Goal: Check status

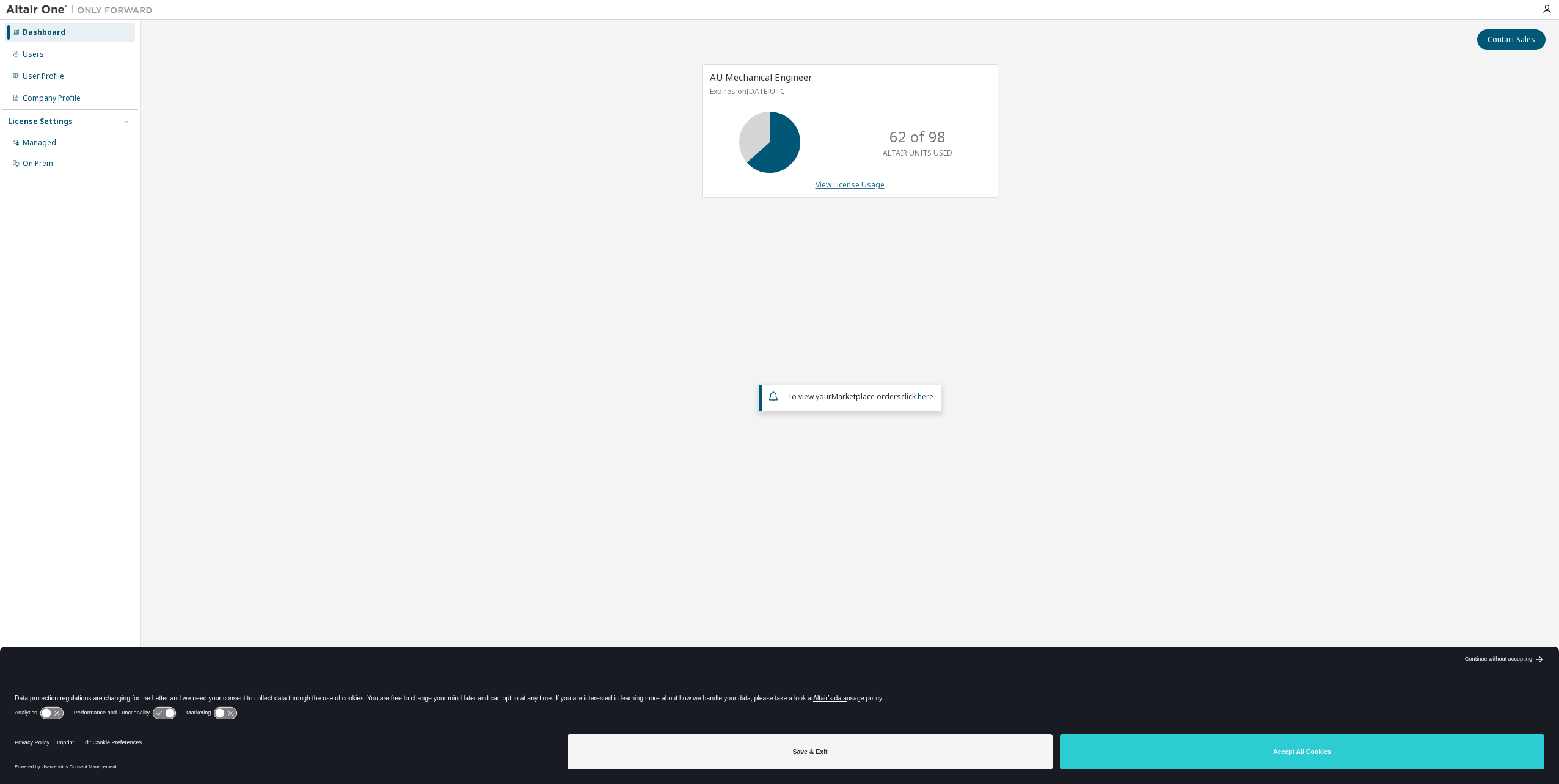
click at [854, 185] on link "View License Usage" at bounding box center [850, 185] width 69 height 10
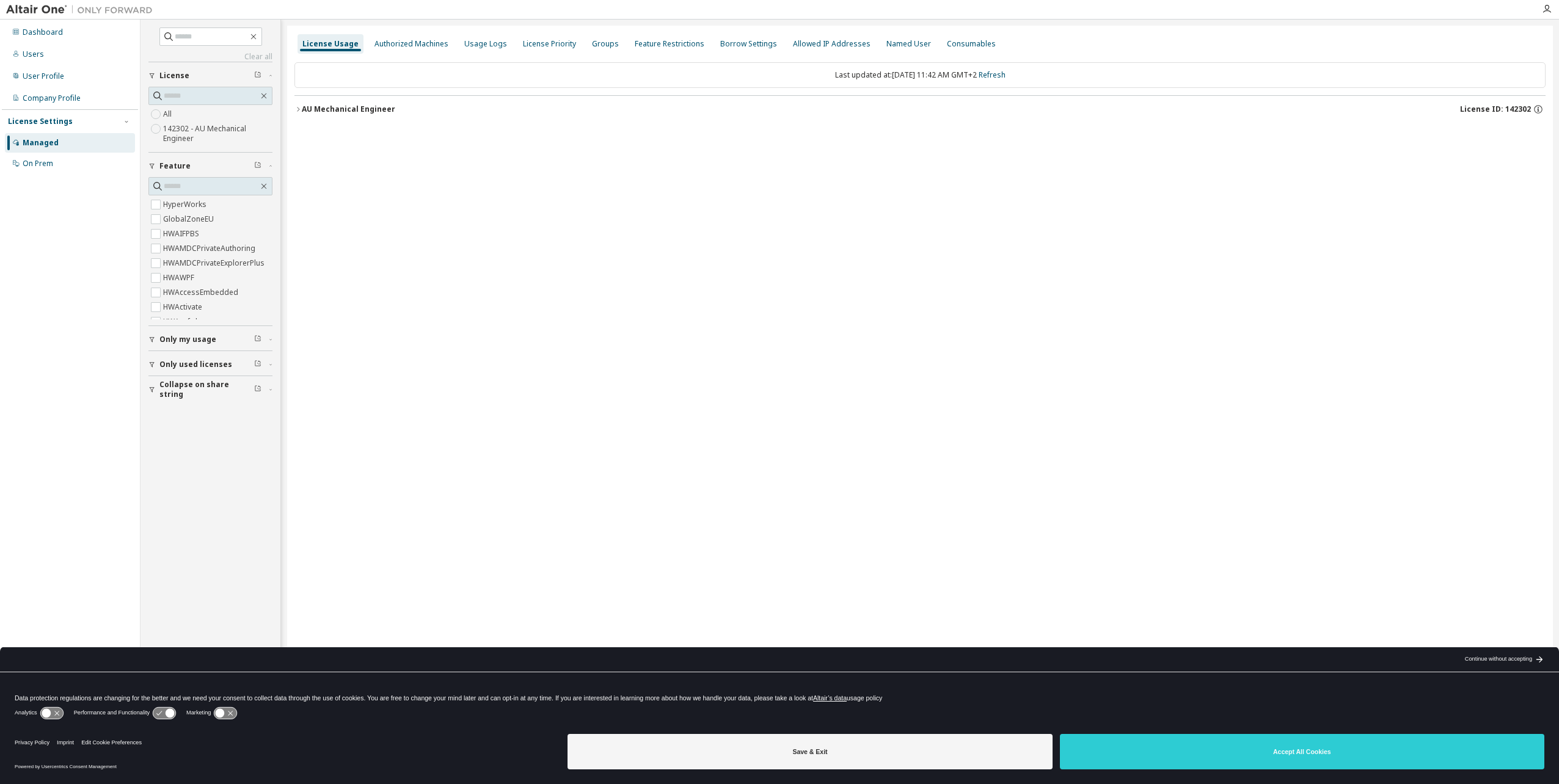
click at [299, 109] on icon "button" at bounding box center [298, 109] width 3 height 5
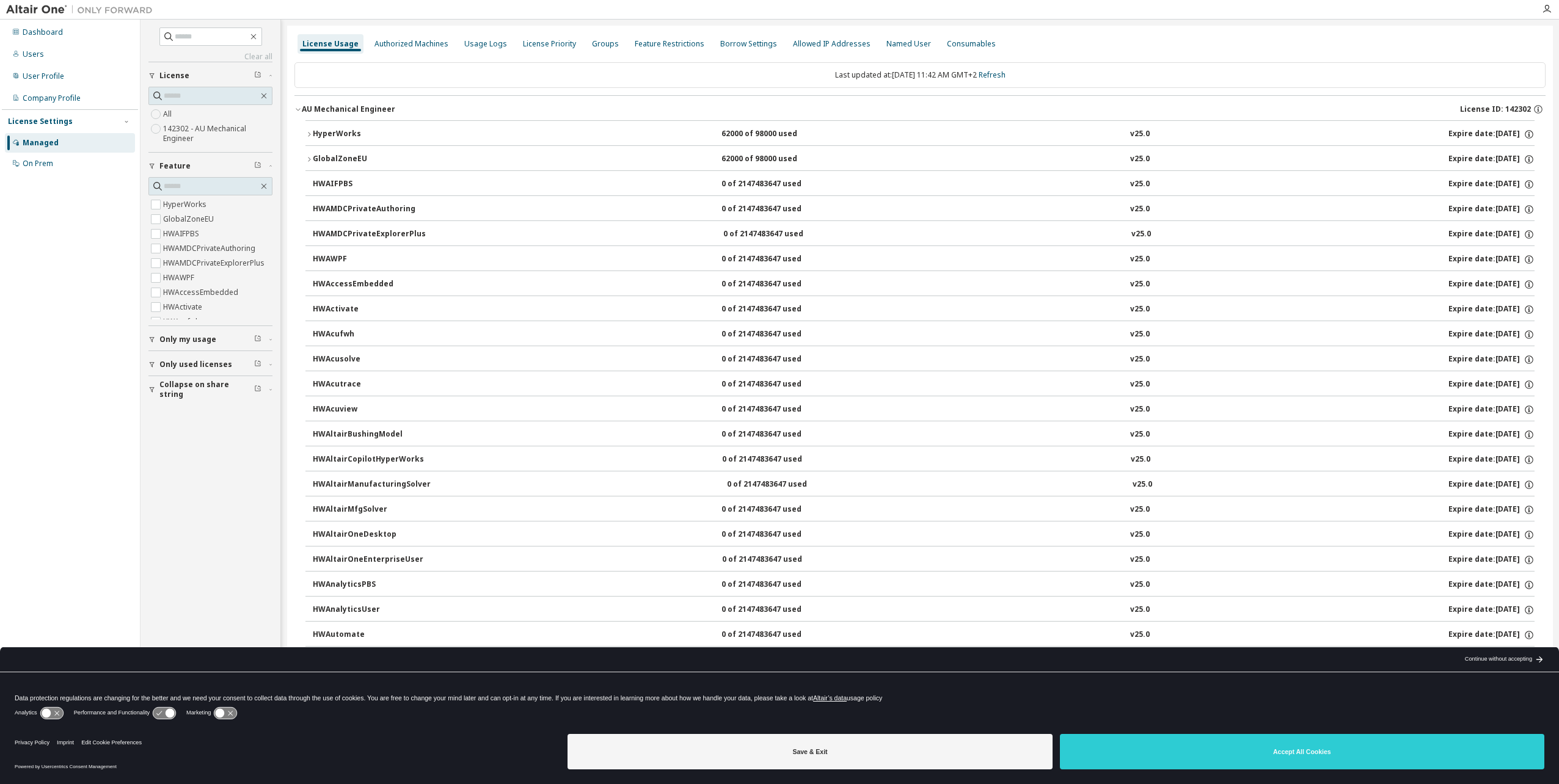
click at [305, 132] on icon "button" at bounding box center [309, 134] width 7 height 7
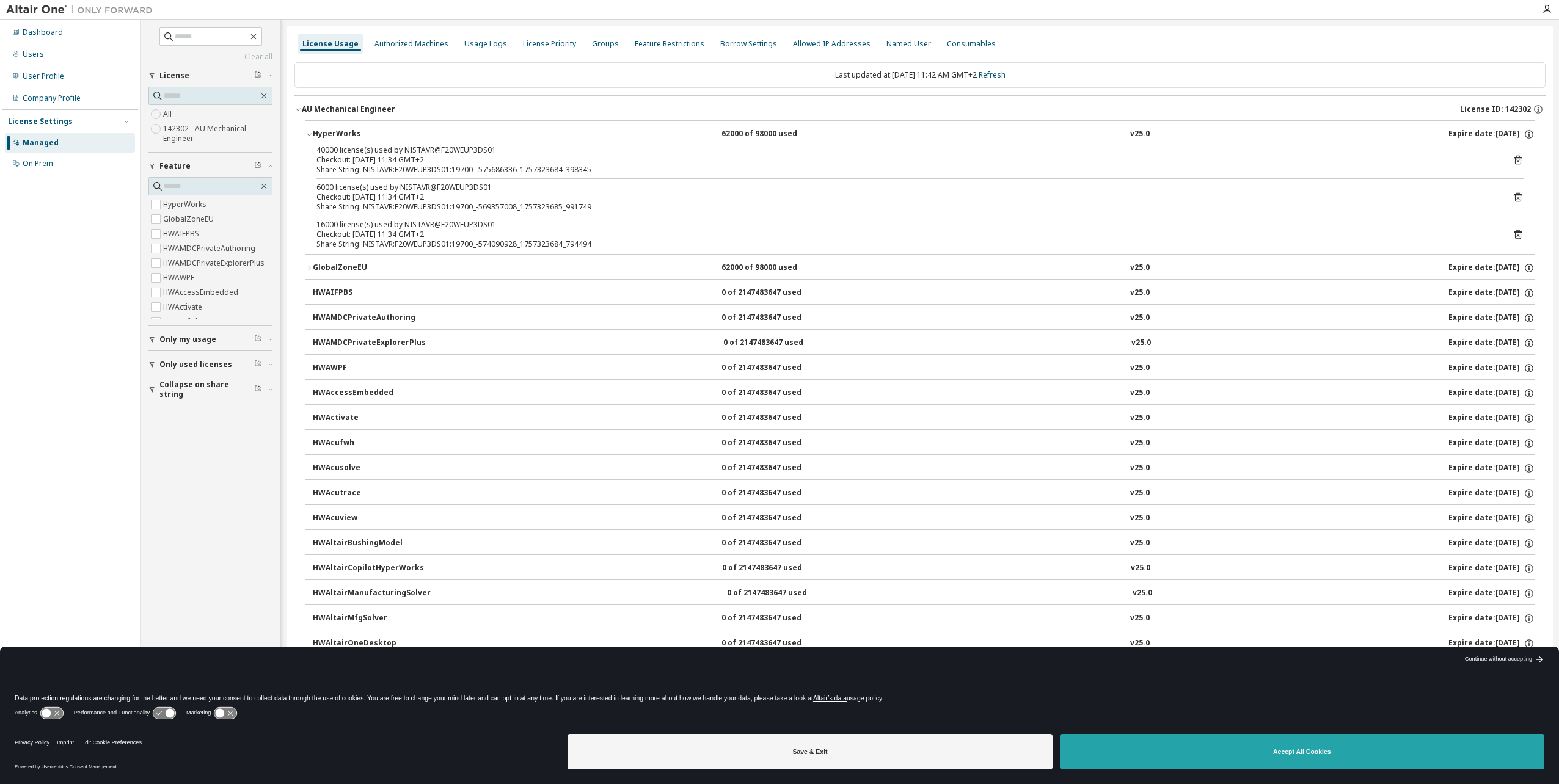
drag, startPoint x: 1157, startPoint y: 752, endPoint x: 1144, endPoint y: 754, distance: 13.2
click at [1157, 752] on button "Accept All Cookies" at bounding box center [1302, 752] width 485 height 36
